Goal: Information Seeking & Learning: Learn about a topic

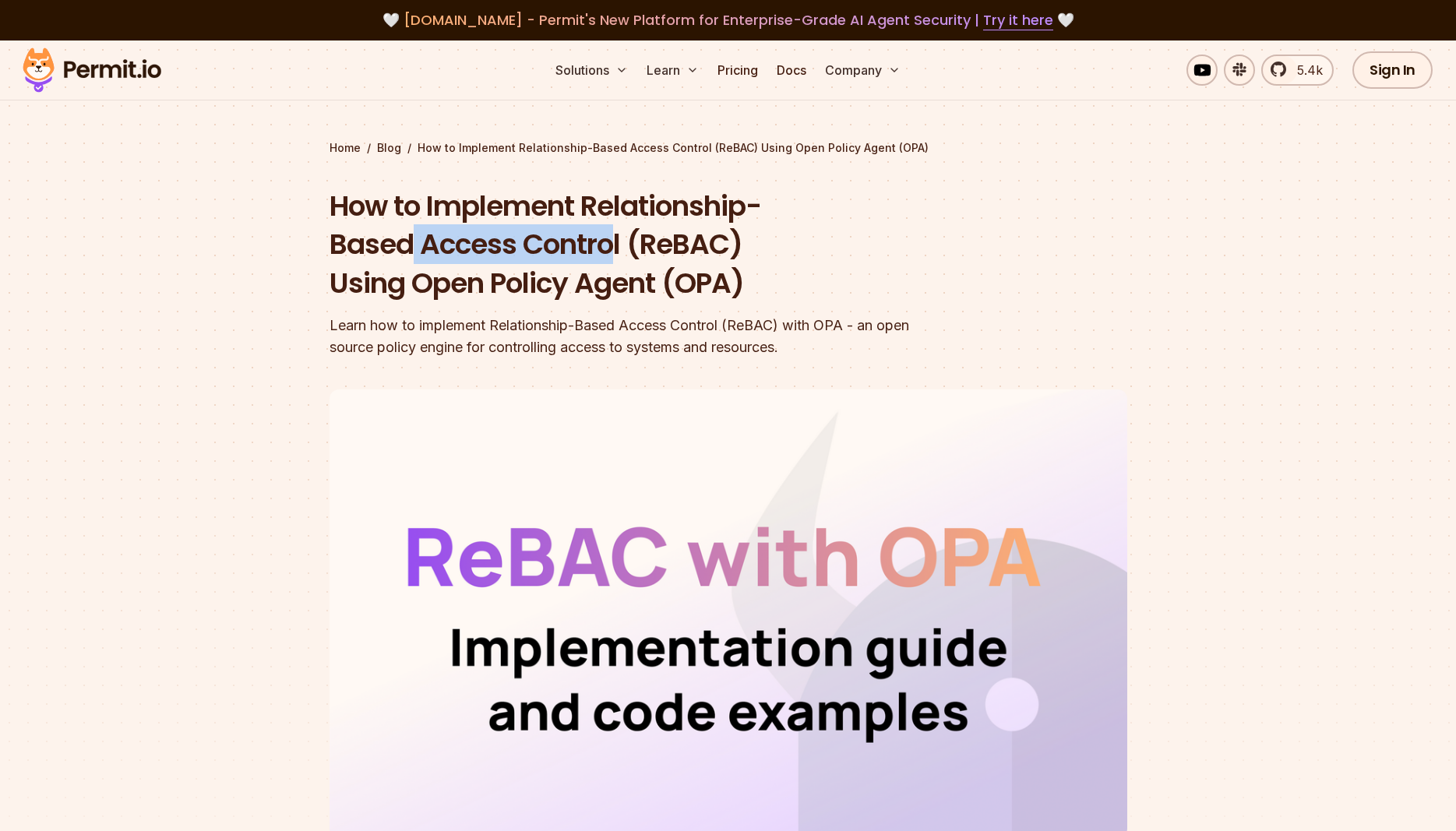
drag, startPoint x: 407, startPoint y: 256, endPoint x: 619, endPoint y: 245, distance: 212.3
click at [619, 245] on h1 "How to Implement Relationship-Based Access Control (ReBAC) Using Open Policy Ag…" at bounding box center [628, 245] width 598 height 116
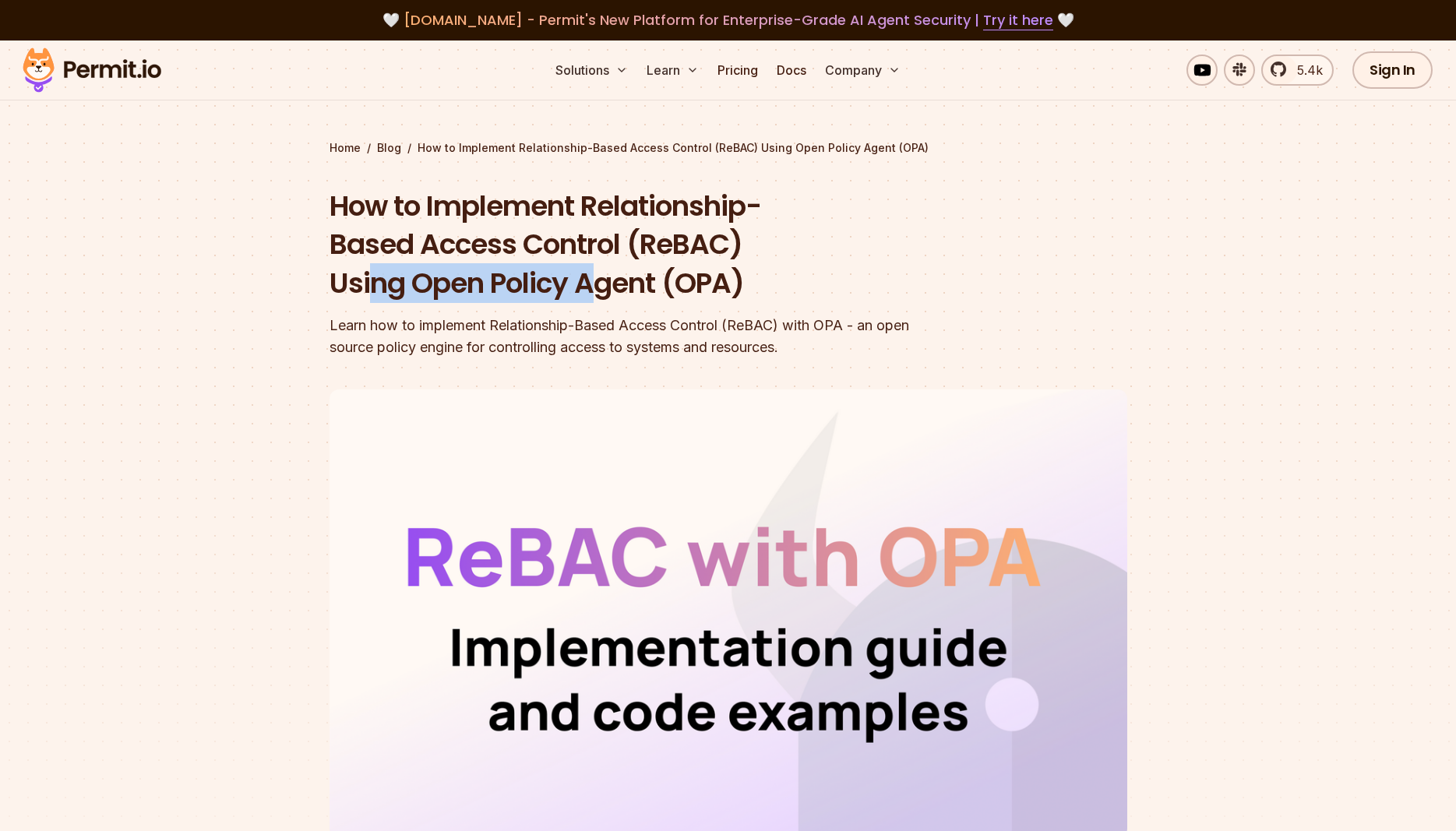
drag, startPoint x: 372, startPoint y: 289, endPoint x: 605, endPoint y: 278, distance: 233.3
click at [605, 278] on h1 "How to Implement Relationship-Based Access Control (ReBAC) Using Open Policy Ag…" at bounding box center [628, 245] width 598 height 116
click at [565, 310] on div "How to Implement Relationship-Based Access Control (ReBAC) Using Open Policy Ag…" at bounding box center [628, 273] width 598 height 172
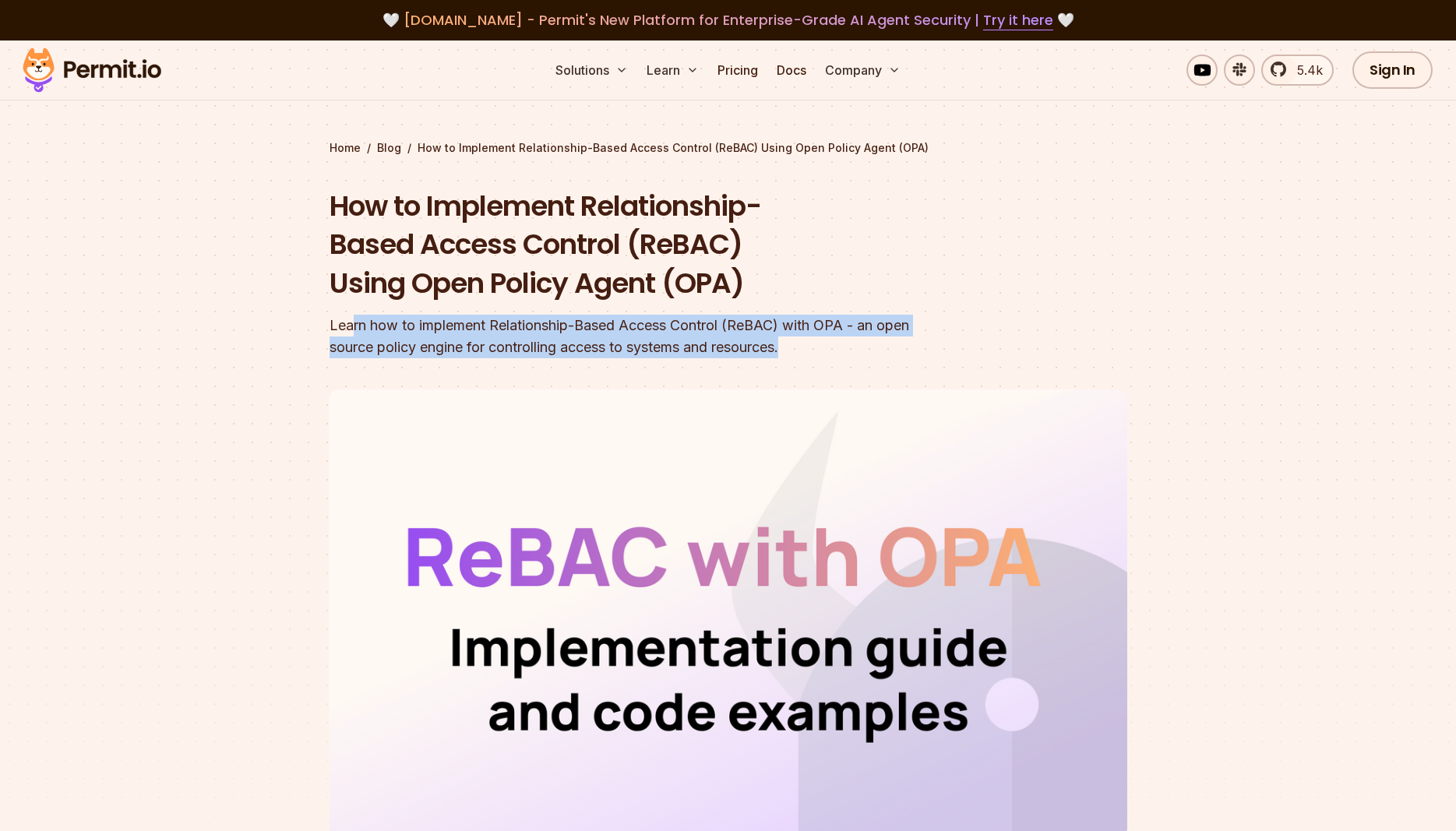
drag, startPoint x: 352, startPoint y: 326, endPoint x: 852, endPoint y: 343, distance: 500.3
click at [852, 343] on div "Learn how to implement Relationship-Based Access Control (ReBAC) with OPA - an …" at bounding box center [628, 336] width 598 height 44
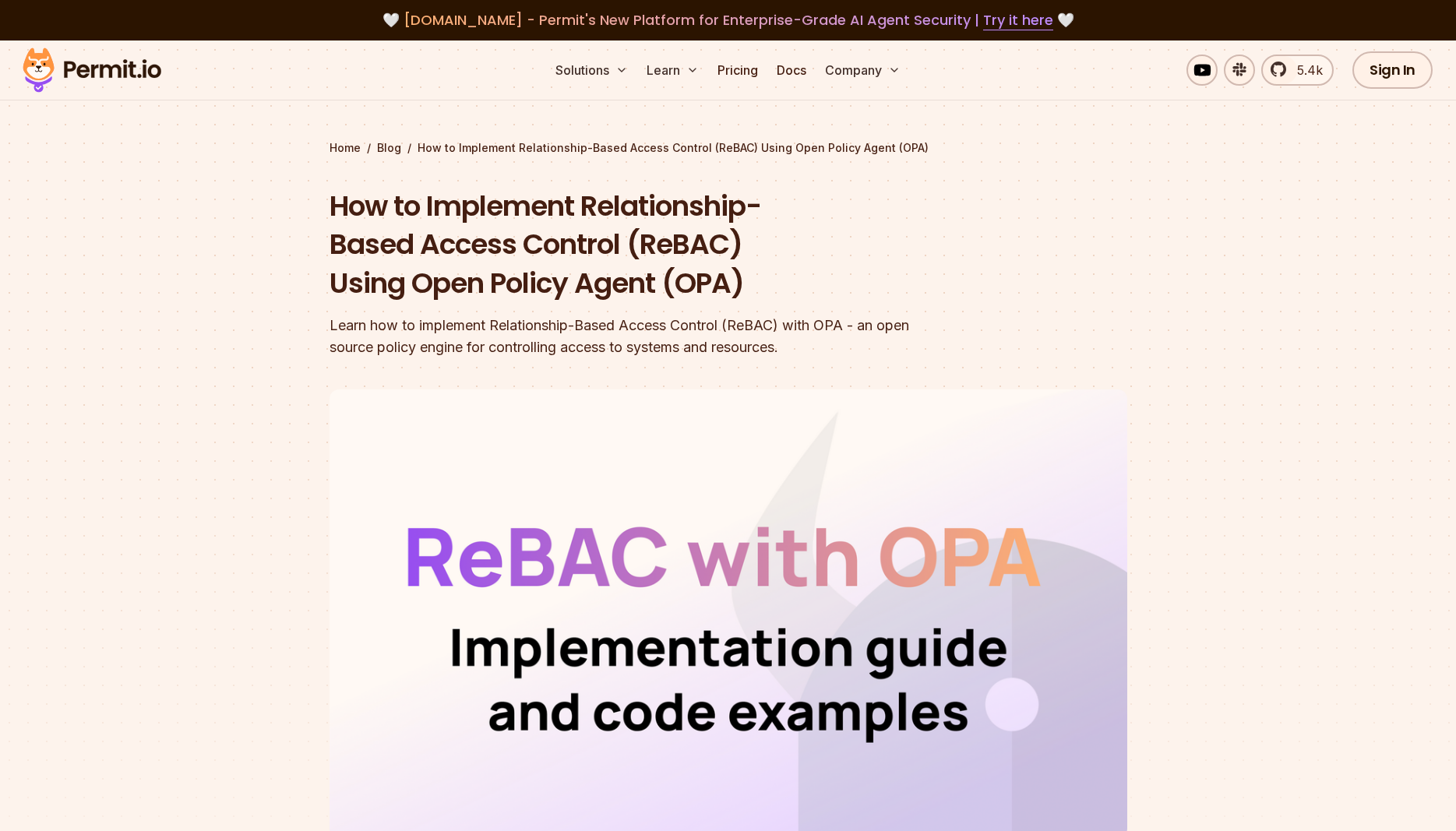
click at [862, 346] on div "Learn how to implement Relationship-Based Access Control (ReBAC) with OPA - an …" at bounding box center [628, 336] width 598 height 44
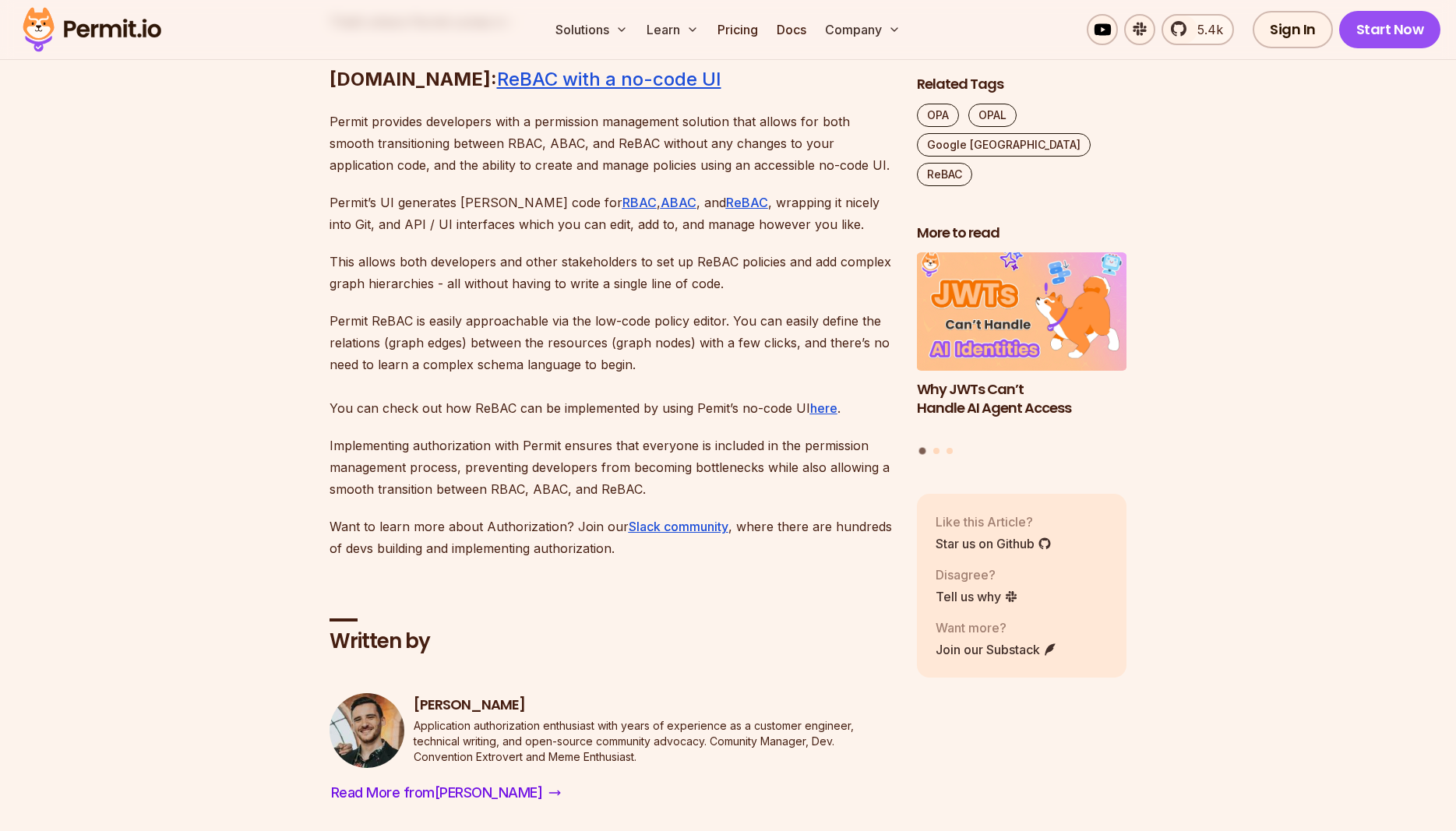
scroll to position [9457, 0]
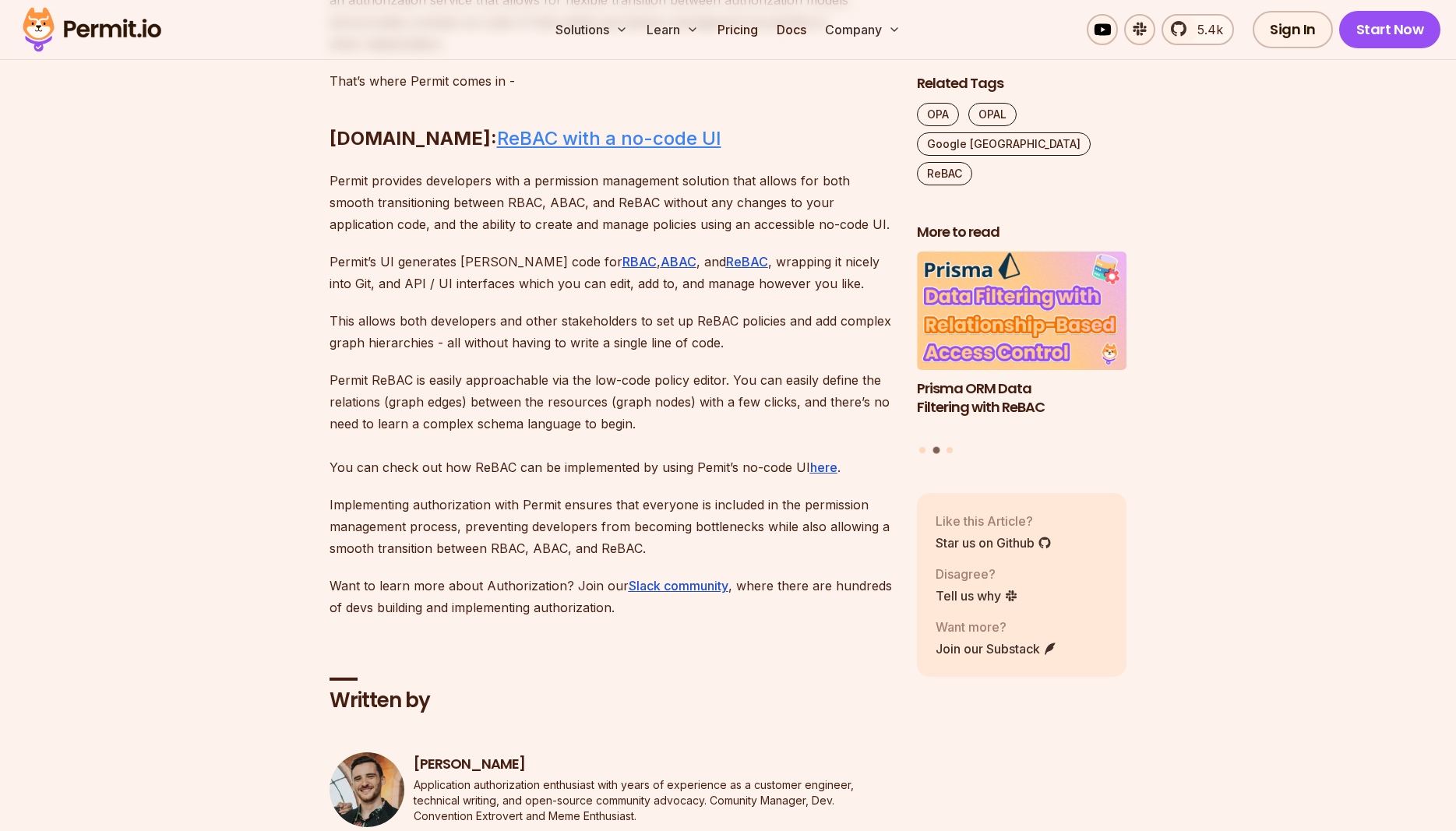
click at [497, 150] on link "ReBAC with a no-code UI" at bounding box center [609, 138] width 224 height 23
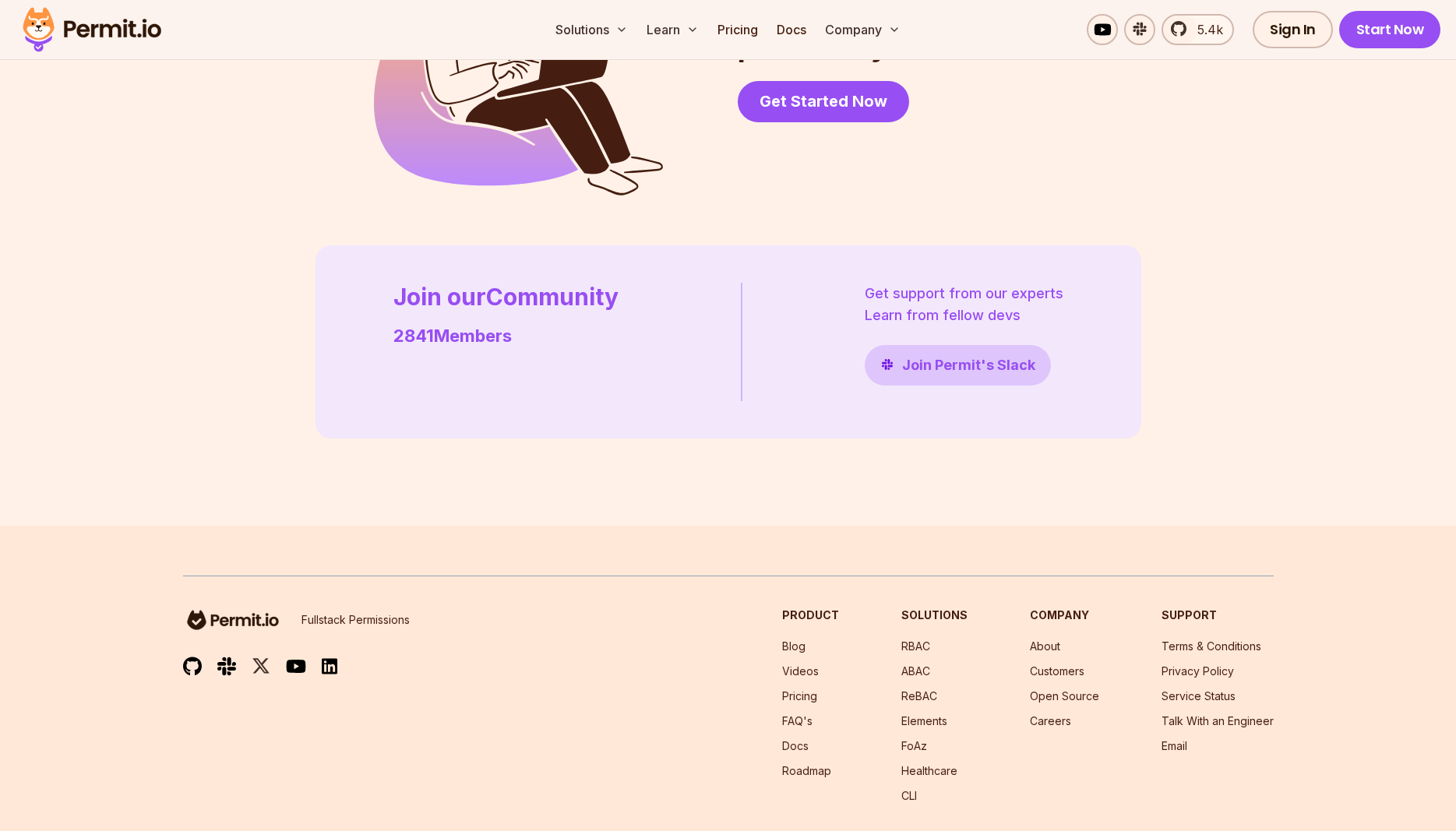
scroll to position [4313, 0]
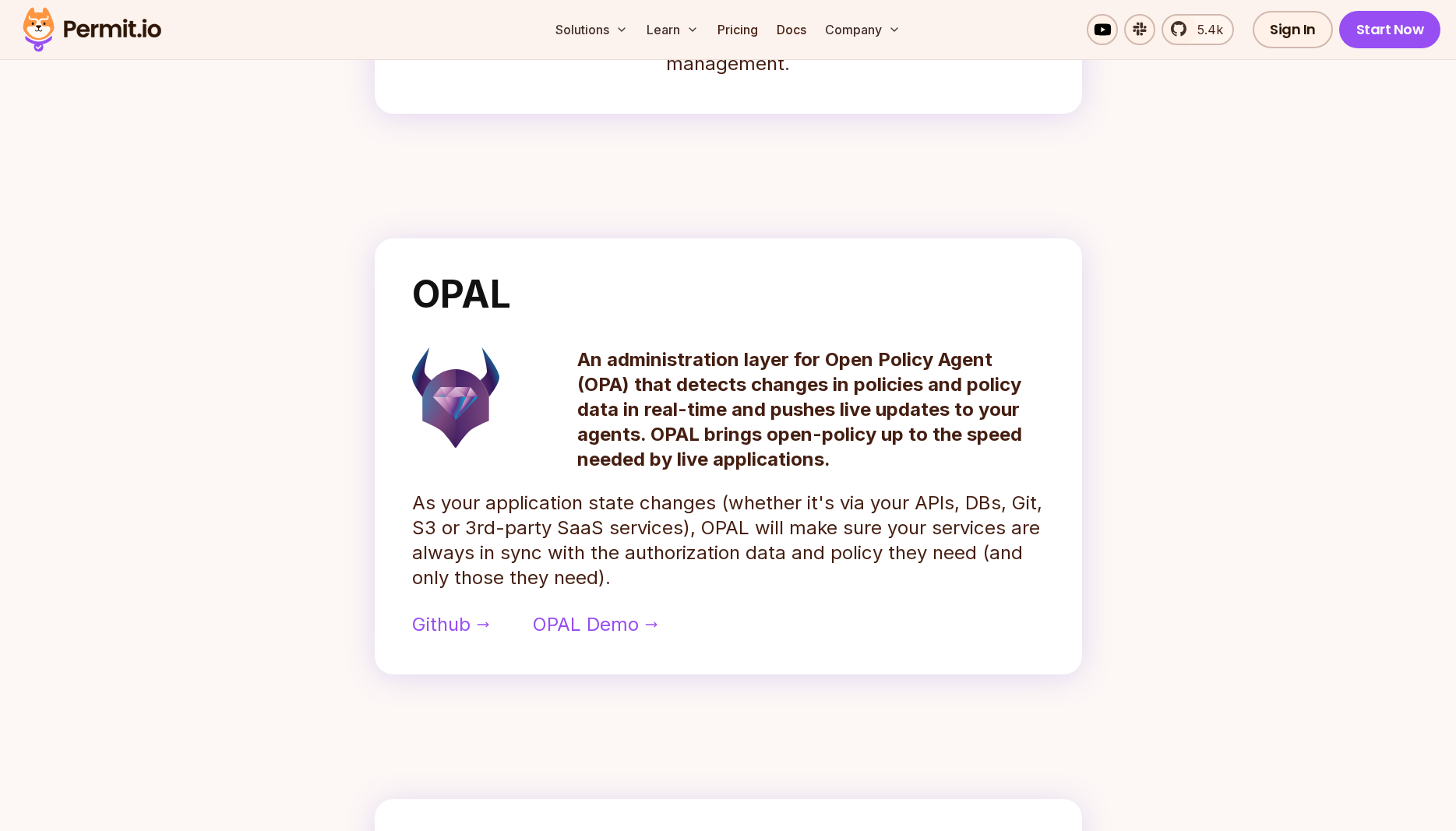
scroll to position [557, 0]
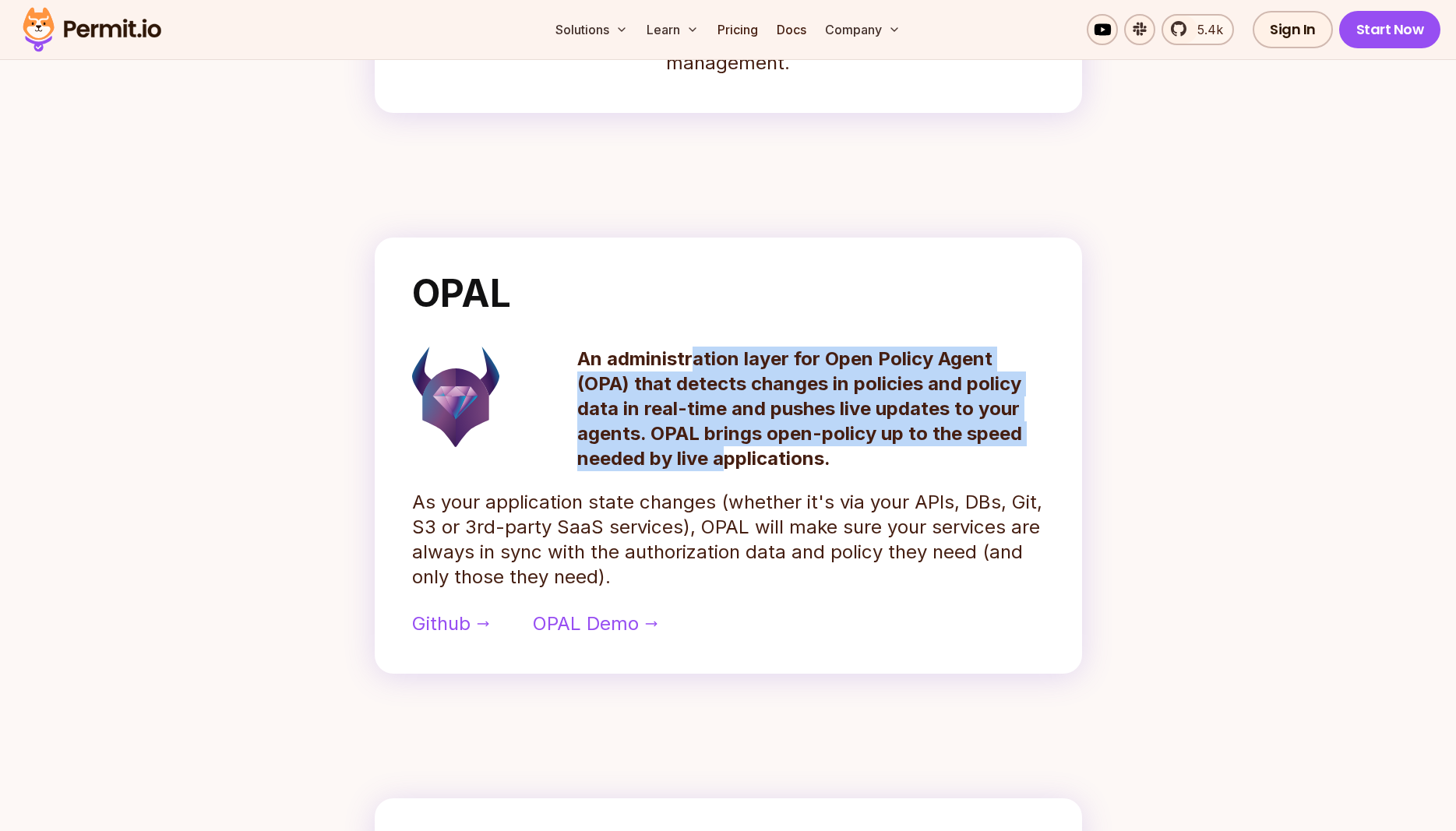
drag, startPoint x: 697, startPoint y: 360, endPoint x: 725, endPoint y: 457, distance: 101.0
click at [725, 457] on p "An administration layer for Open Policy Agent (OPA) that detects changes in pol…" at bounding box center [811, 408] width 467 height 125
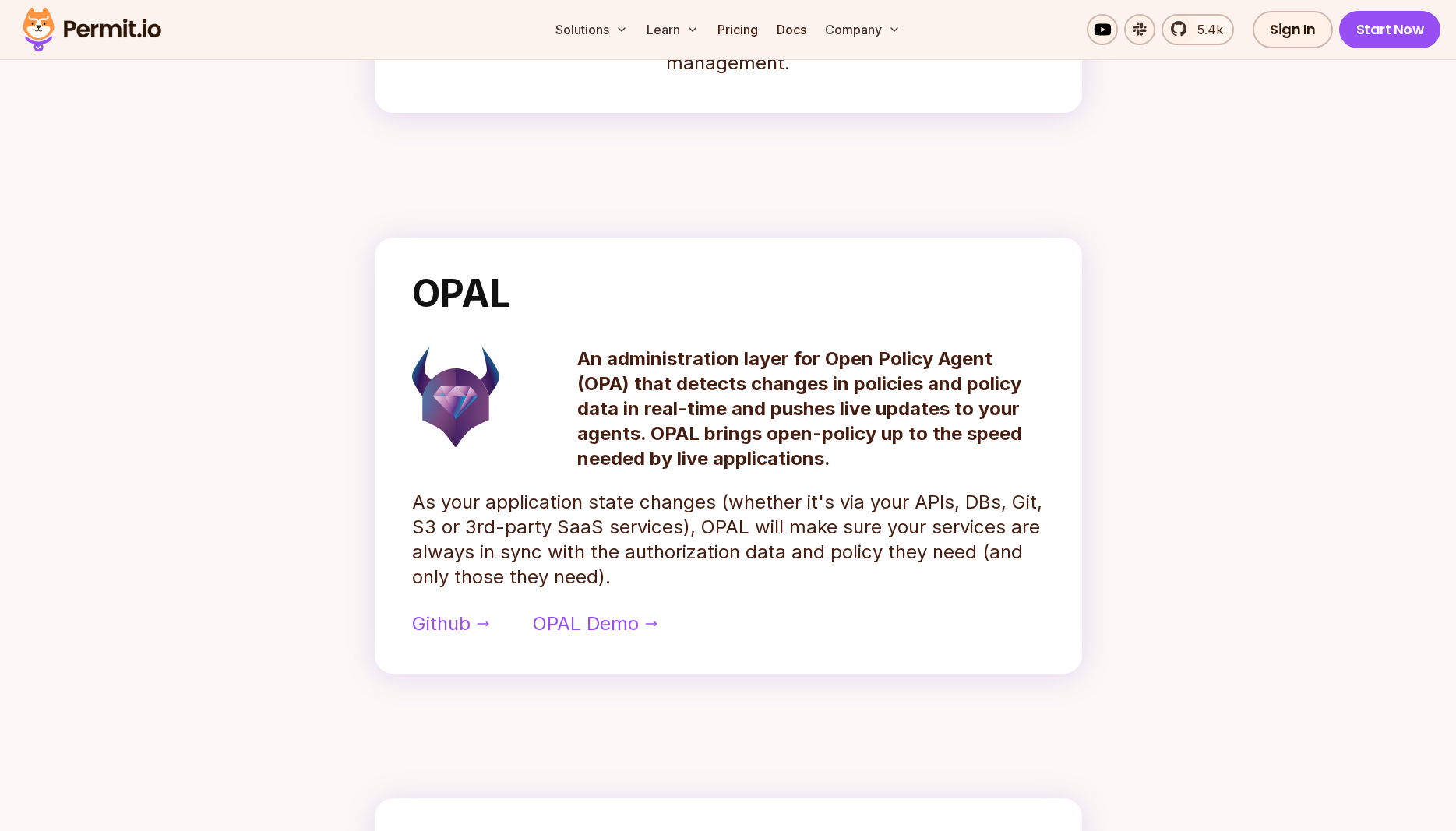
click at [762, 477] on div "OPAL An administration layer for Open Policy Agent (OPA) that detects changes i…" at bounding box center [728, 455] width 707 height 436
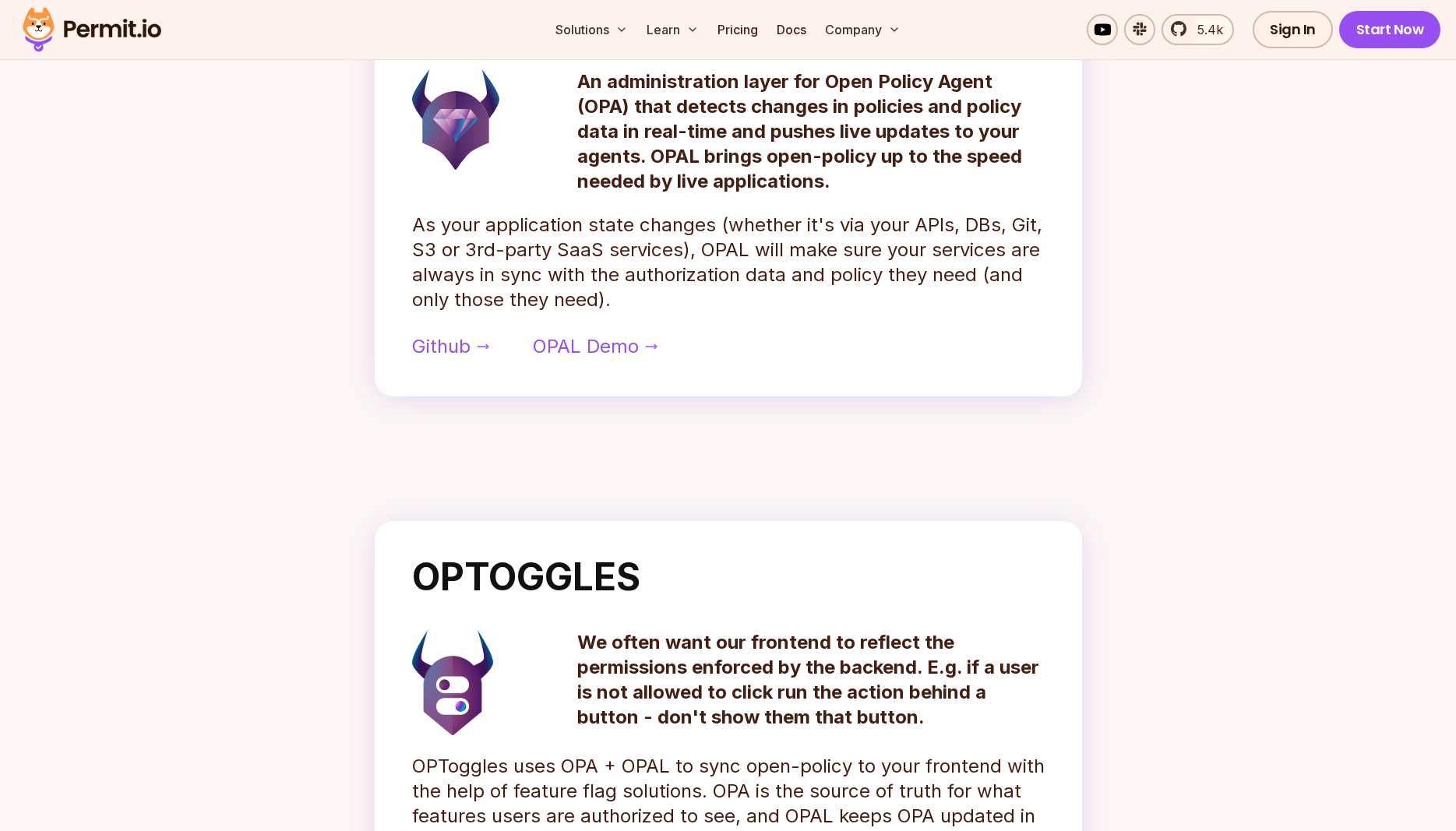
scroll to position [833, 0]
click at [600, 354] on span "OPAL Demo" at bounding box center [586, 347] width 106 height 25
